Goal: Browse casually

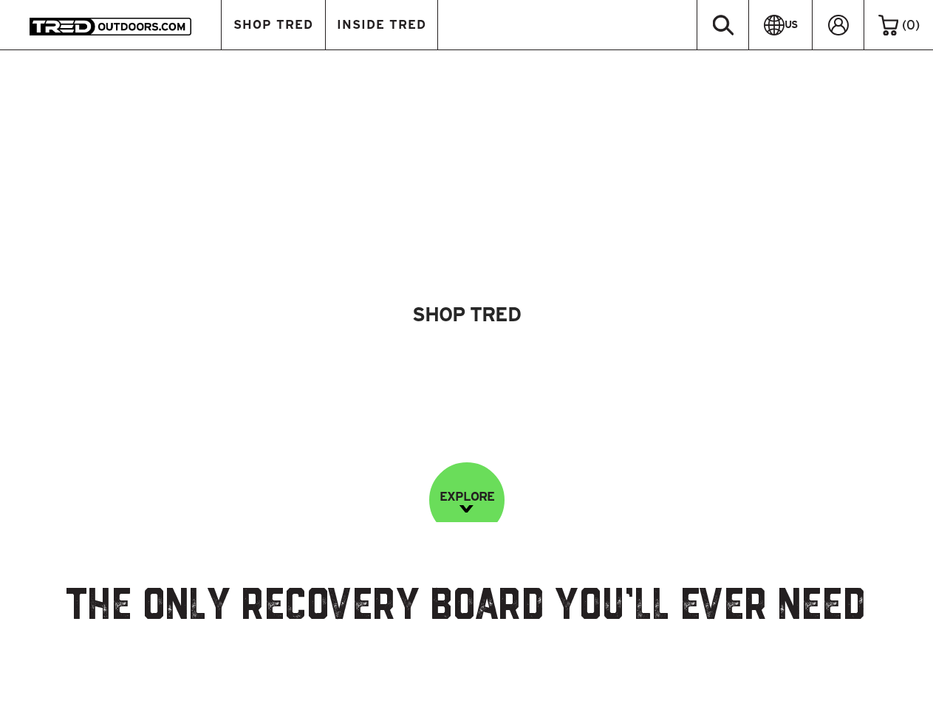
click at [273, 24] on span "SHOP TRED" at bounding box center [273, 24] width 80 height 13
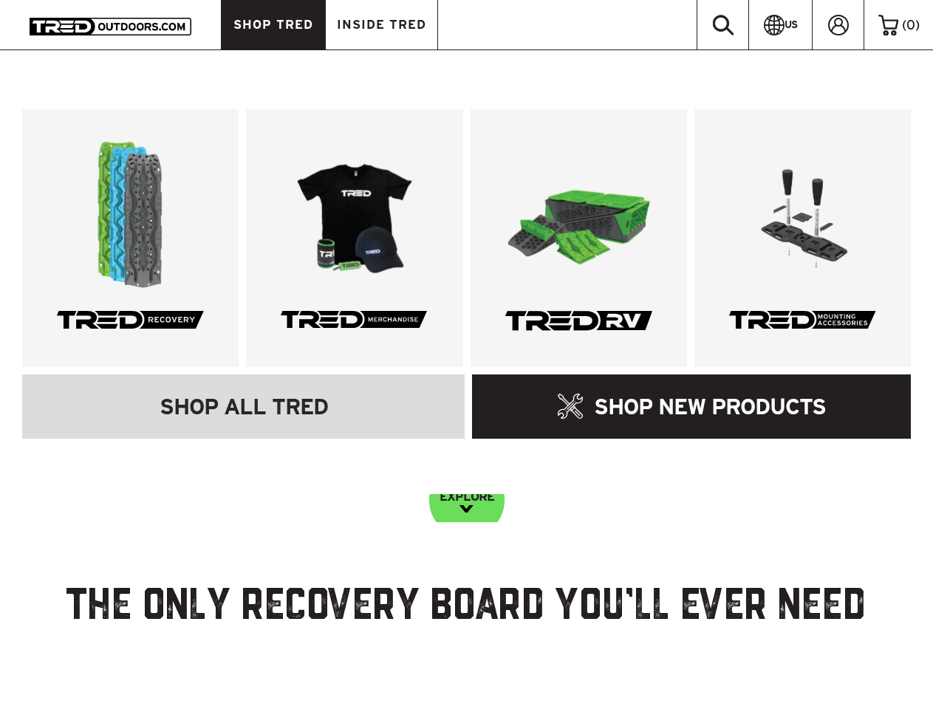
click at [381, 24] on span "INSIDE TRED" at bounding box center [381, 24] width 89 height 13
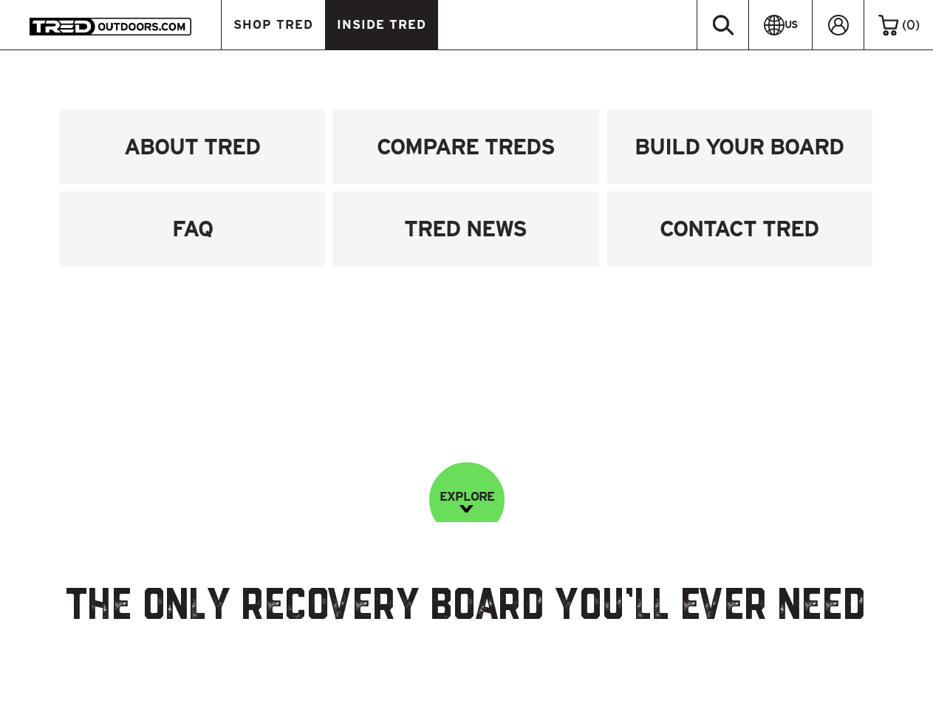
click at [838, 24] on icon at bounding box center [838, 25] width 21 height 21
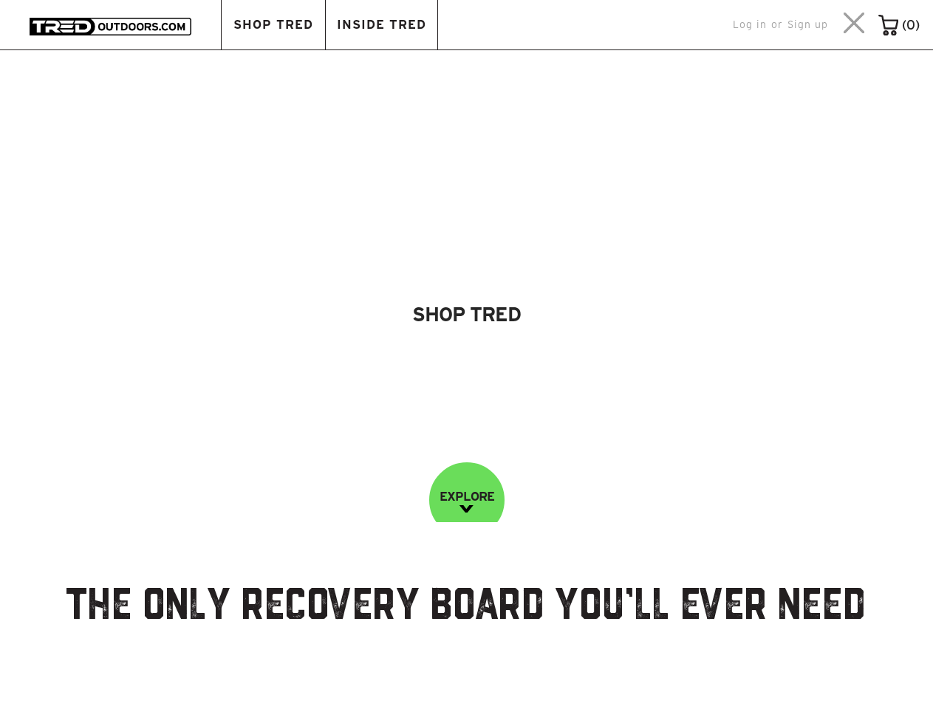
click at [466, 261] on div "Shop Tred" at bounding box center [466, 285] width 211 height 115
